Goal: Information Seeking & Learning: Learn about a topic

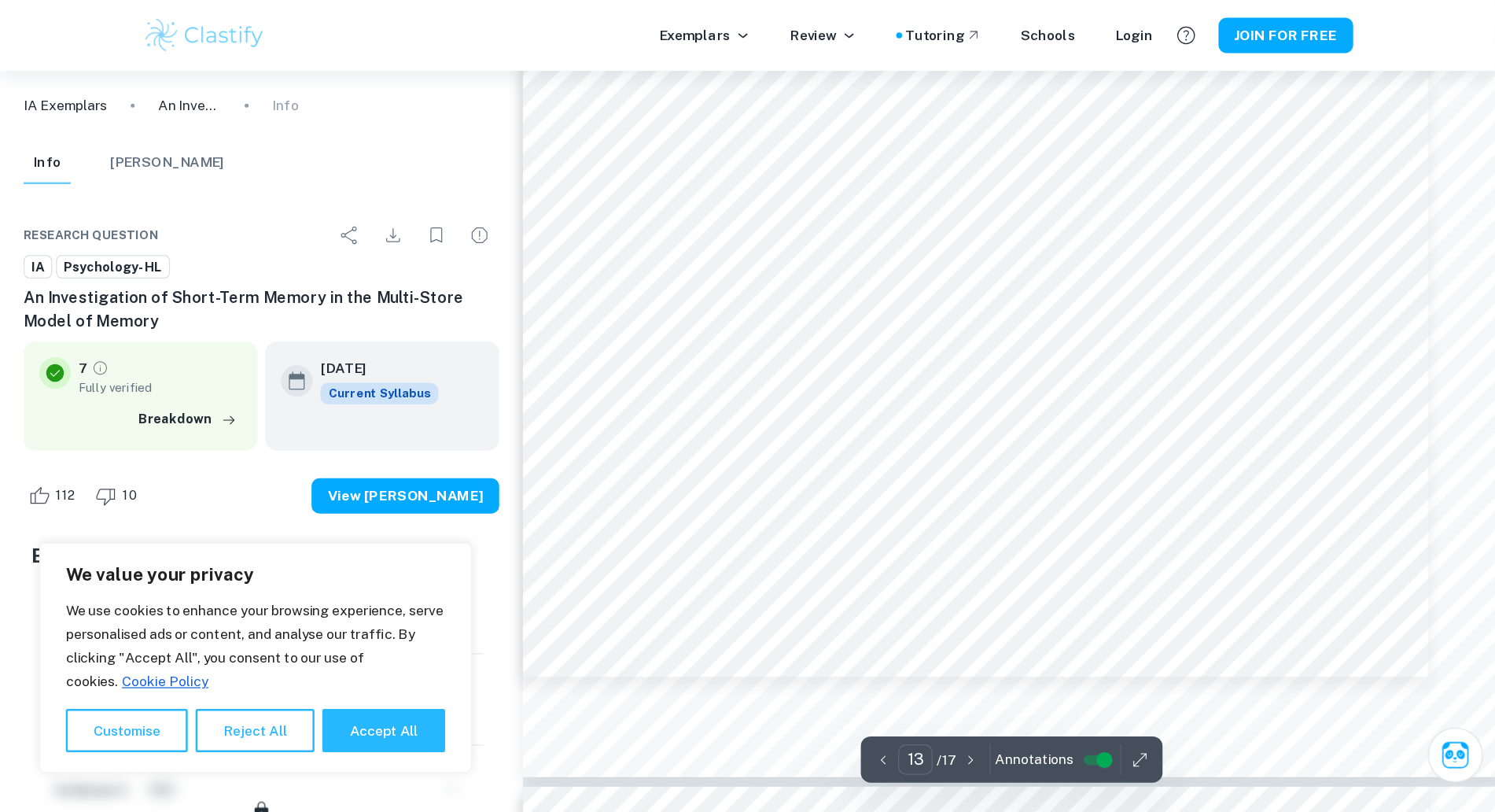
scroll to position [12433, 0]
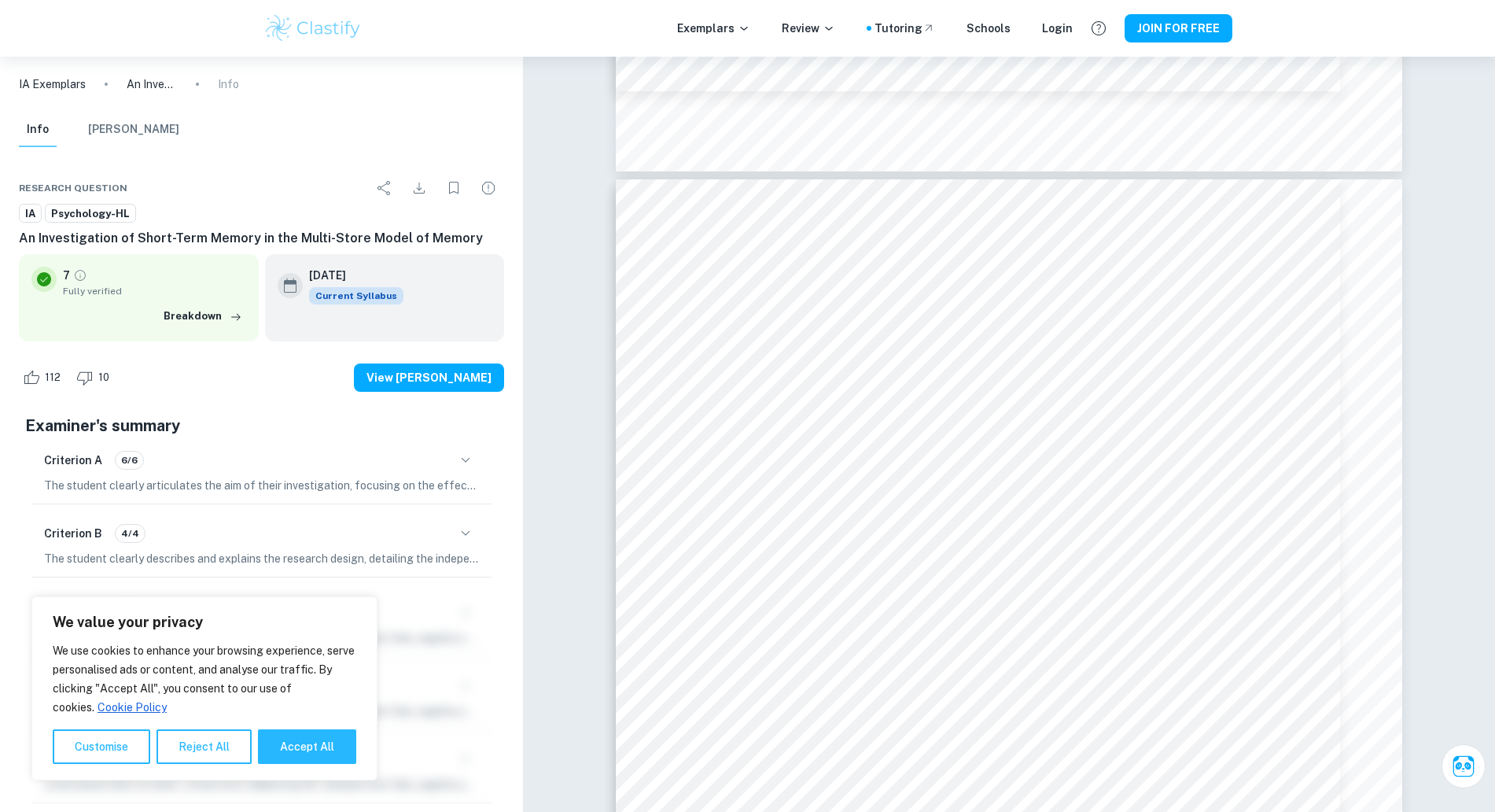
type input "12"
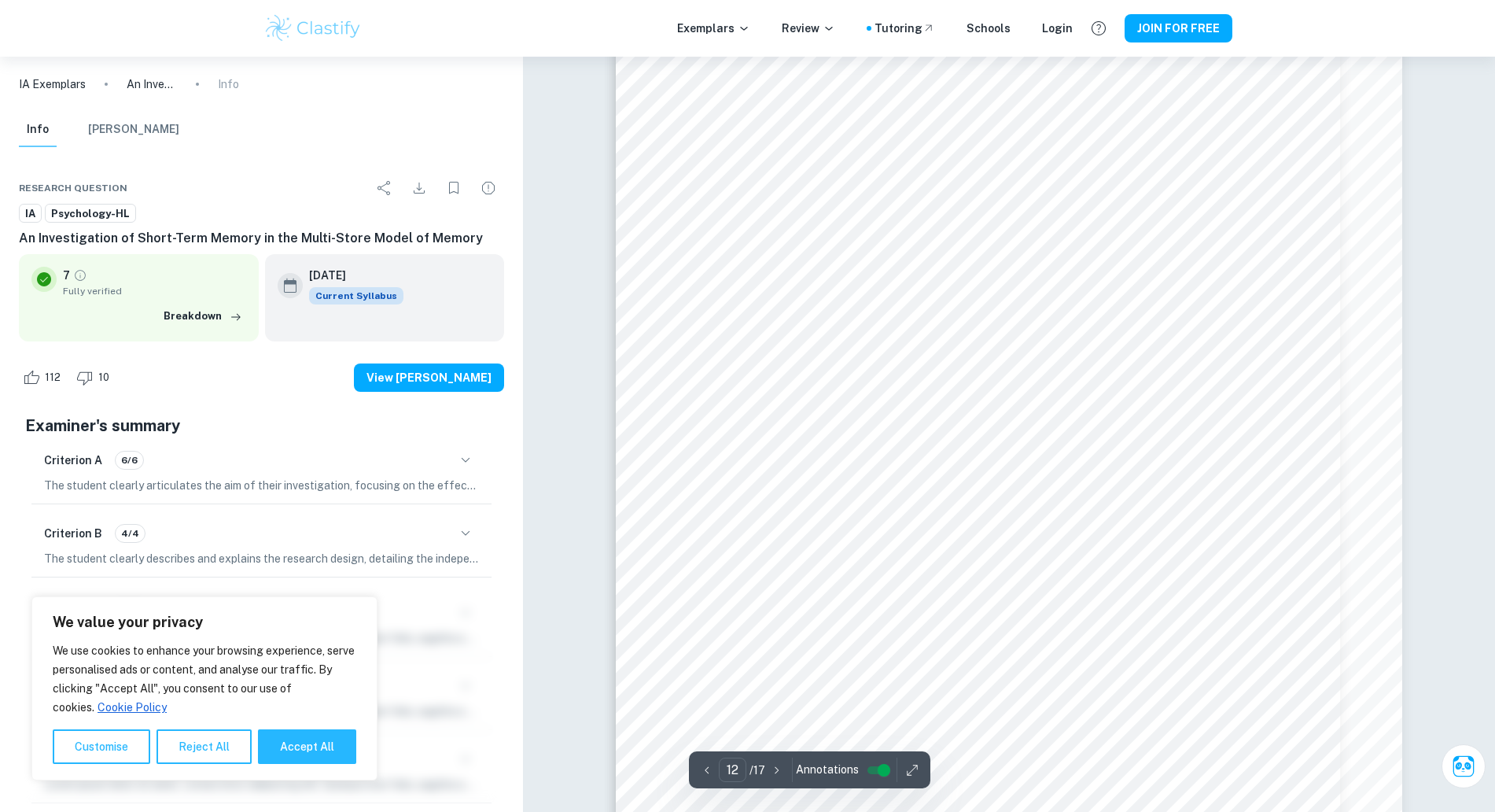
scroll to position [11548, 0]
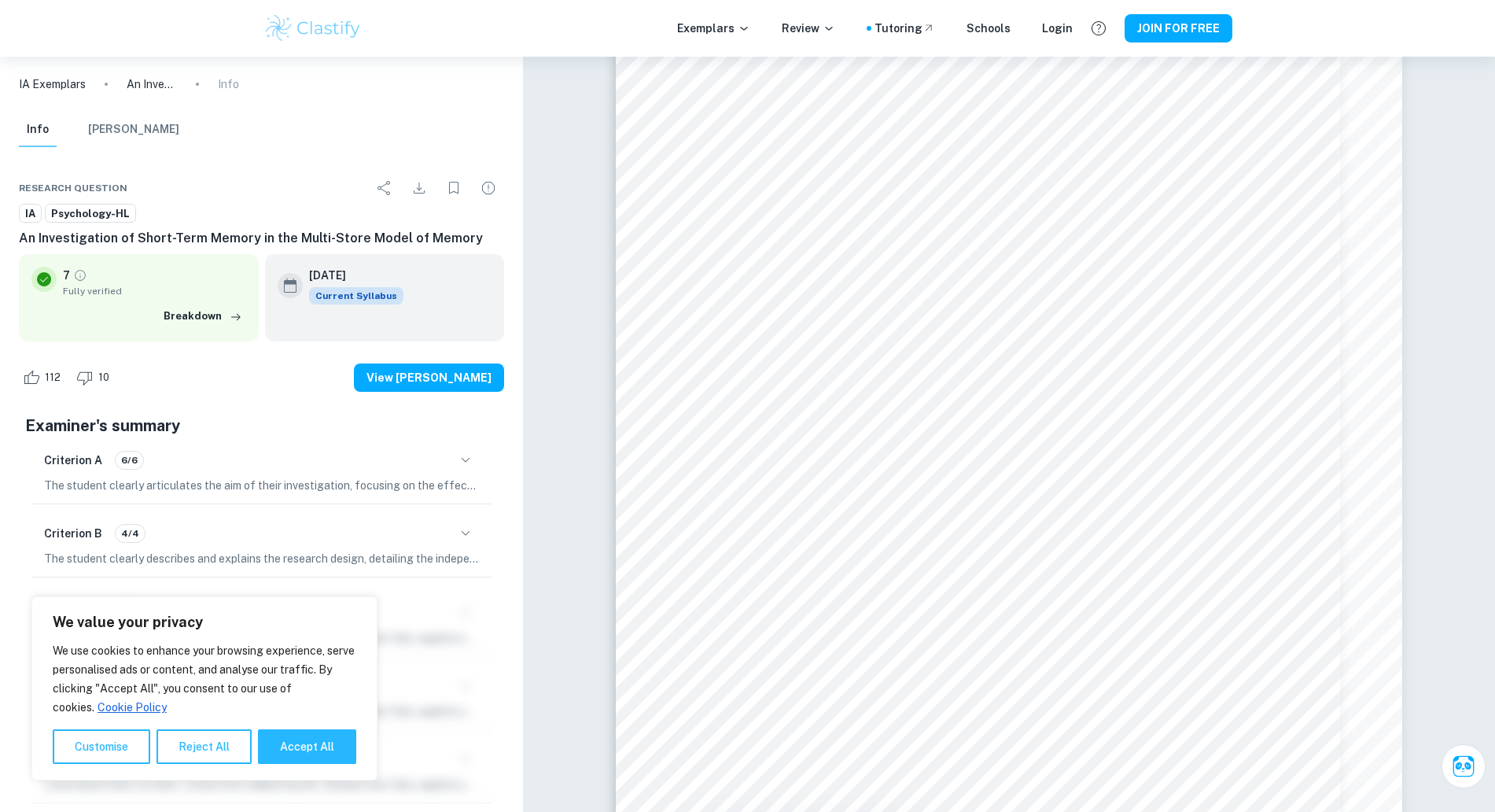
drag, startPoint x: 301, startPoint y: 742, endPoint x: 322, endPoint y: 724, distance: 27.7
click at [301, 649] on button "Accept All" at bounding box center [308, 746] width 98 height 34
checkbox input "true"
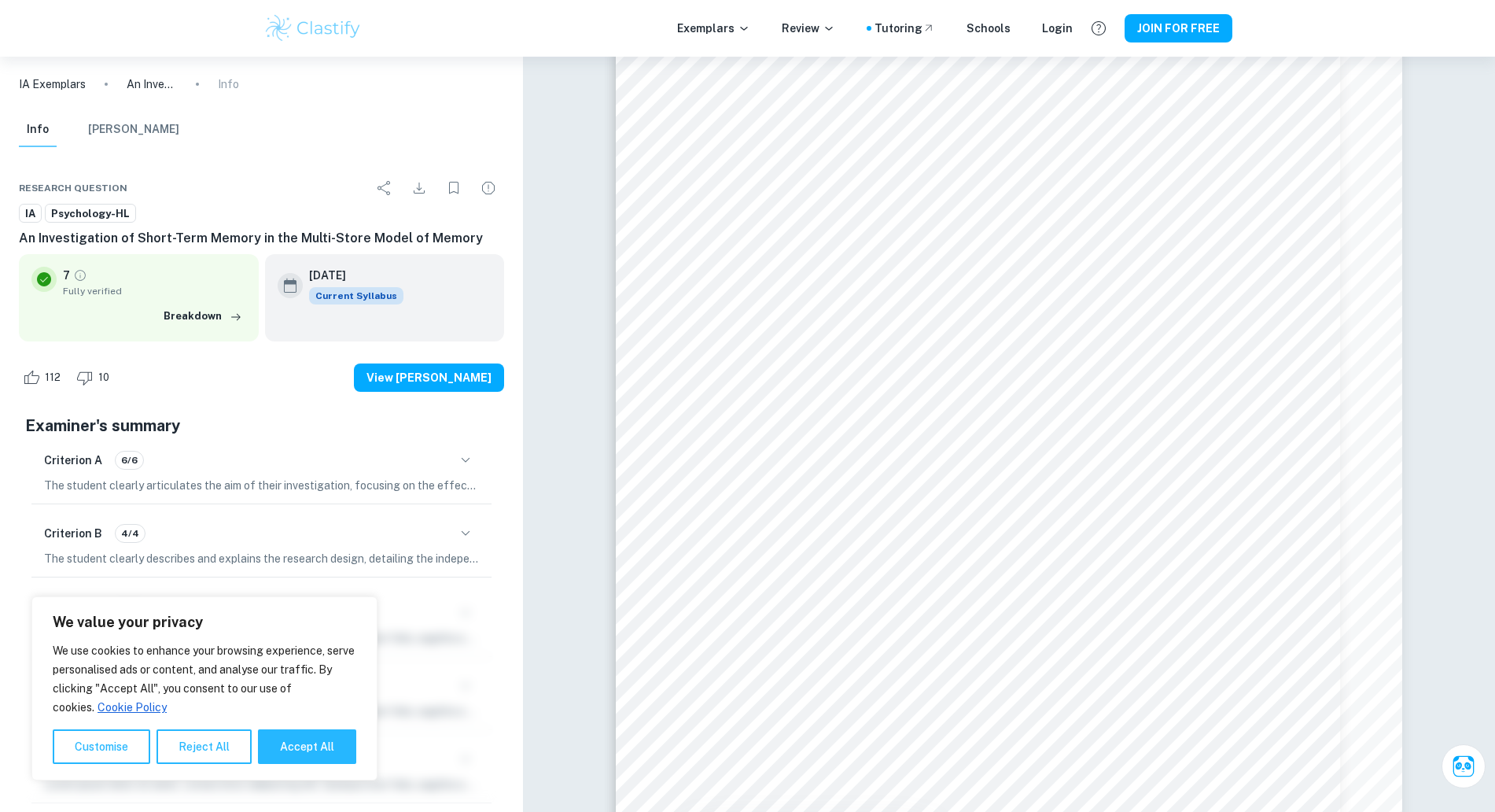
checkbox input "true"
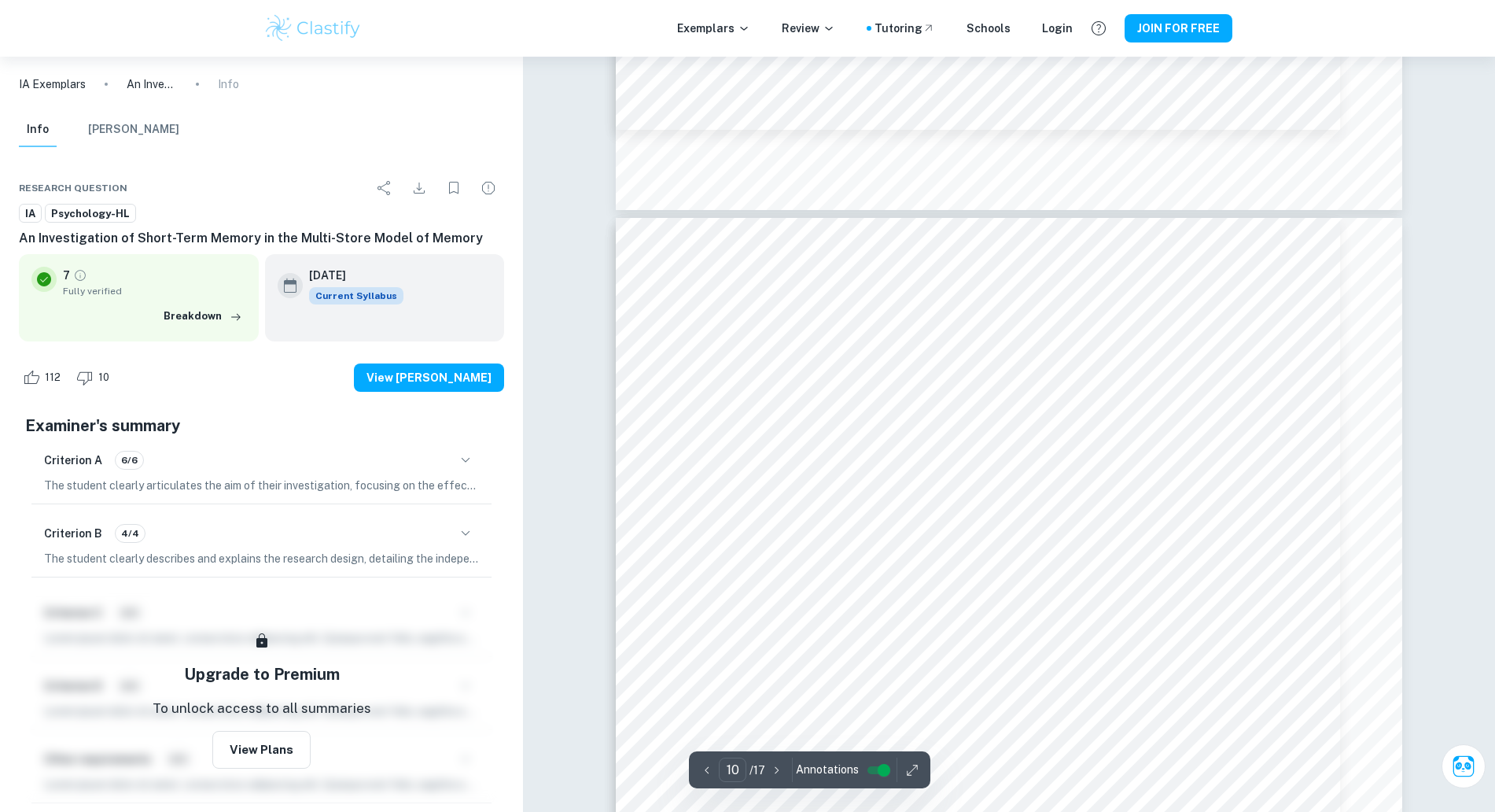
type input "9"
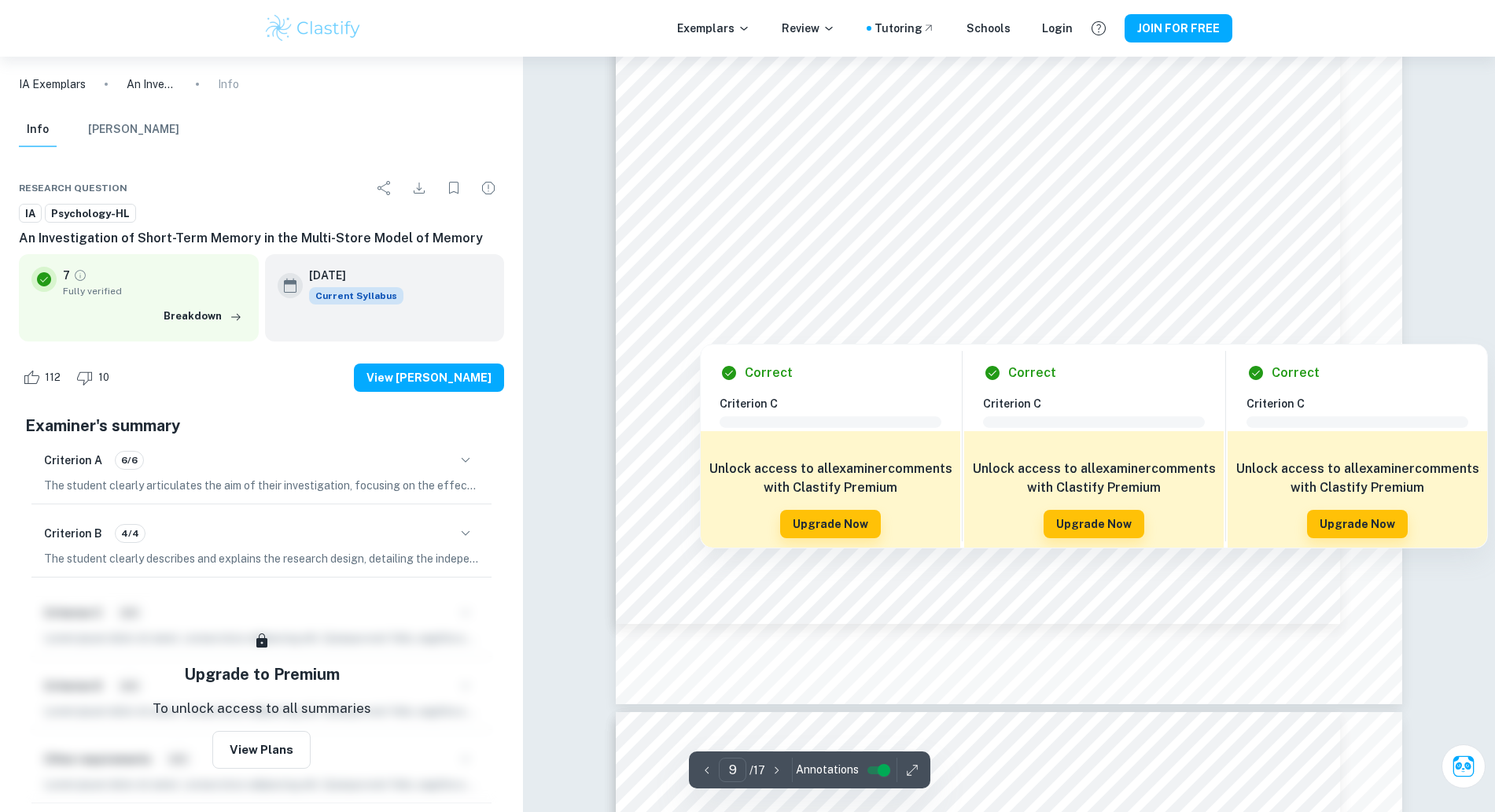
click at [888, 325] on div at bounding box center [809, 324] width 217 height 31
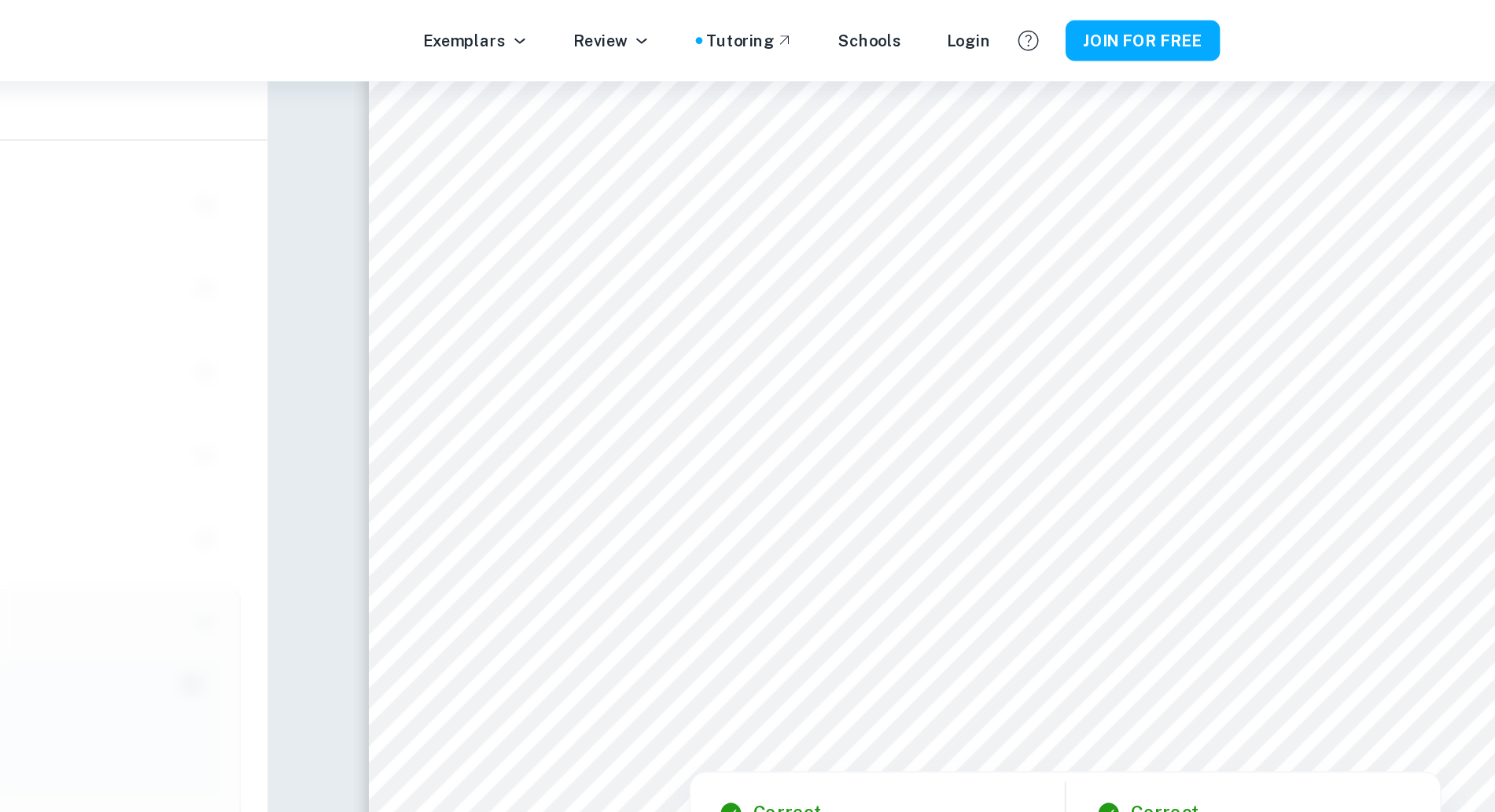
scroll to position [10356, 0]
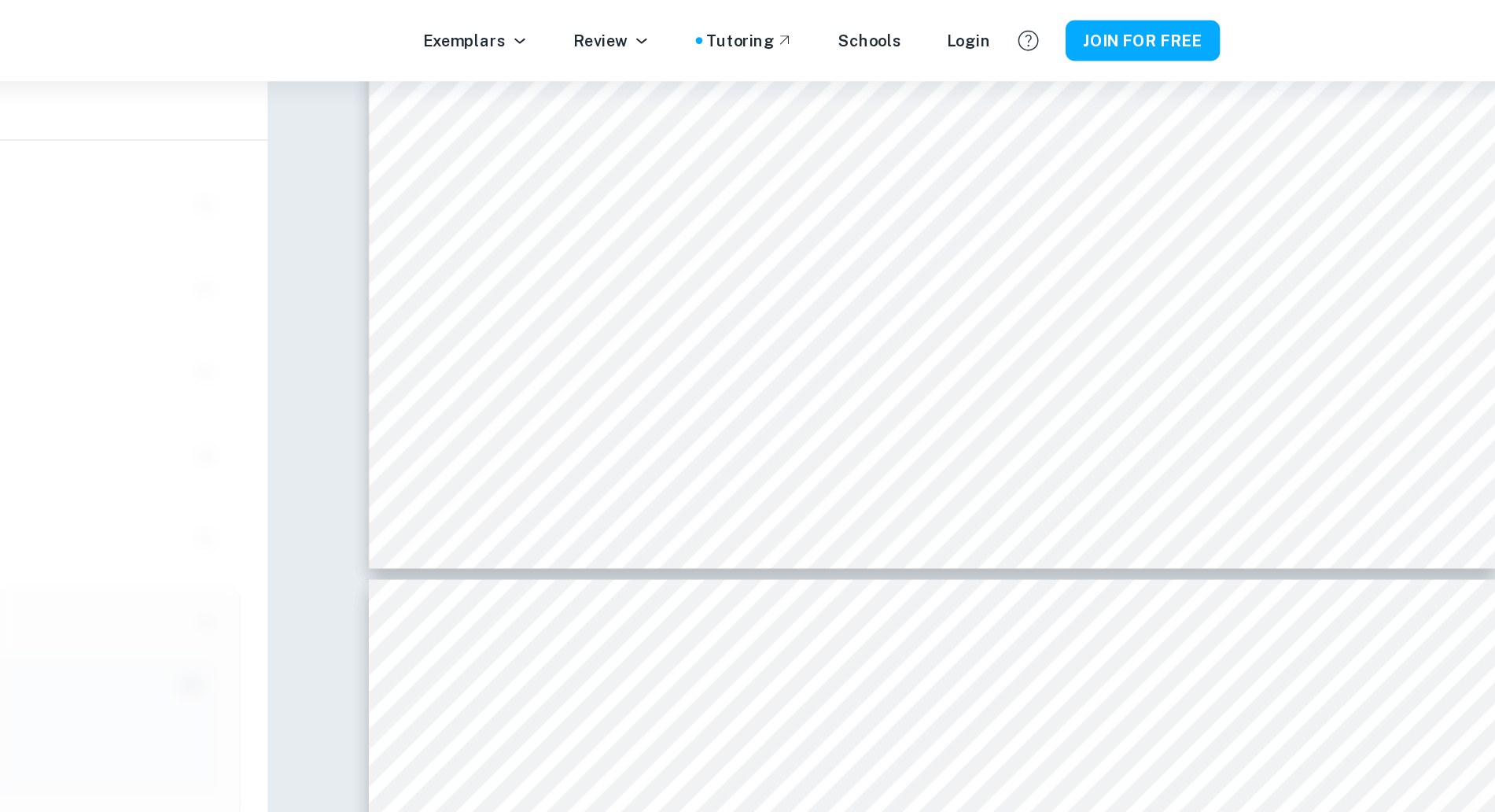
type input "10"
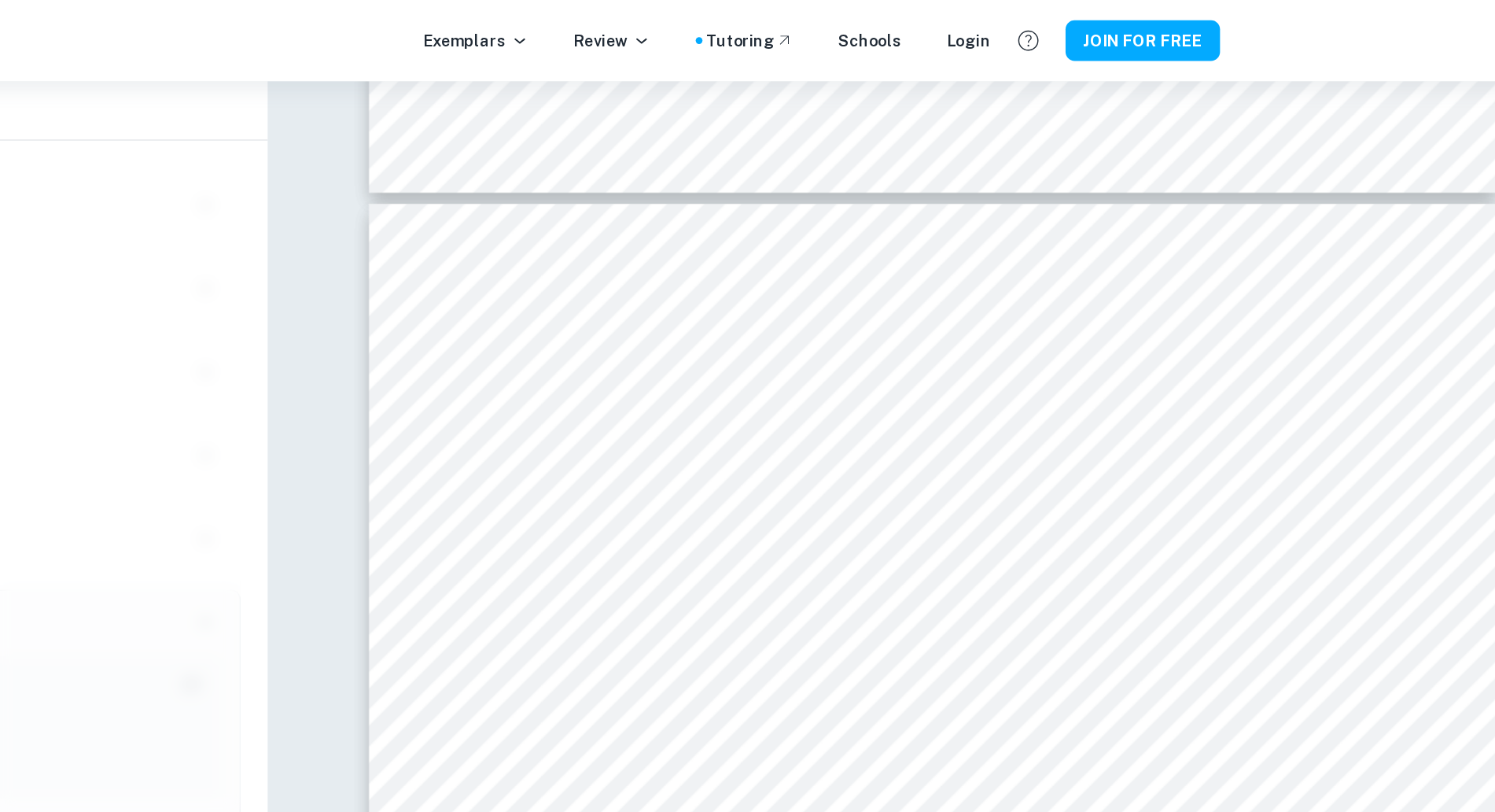
scroll to position [9285, 0]
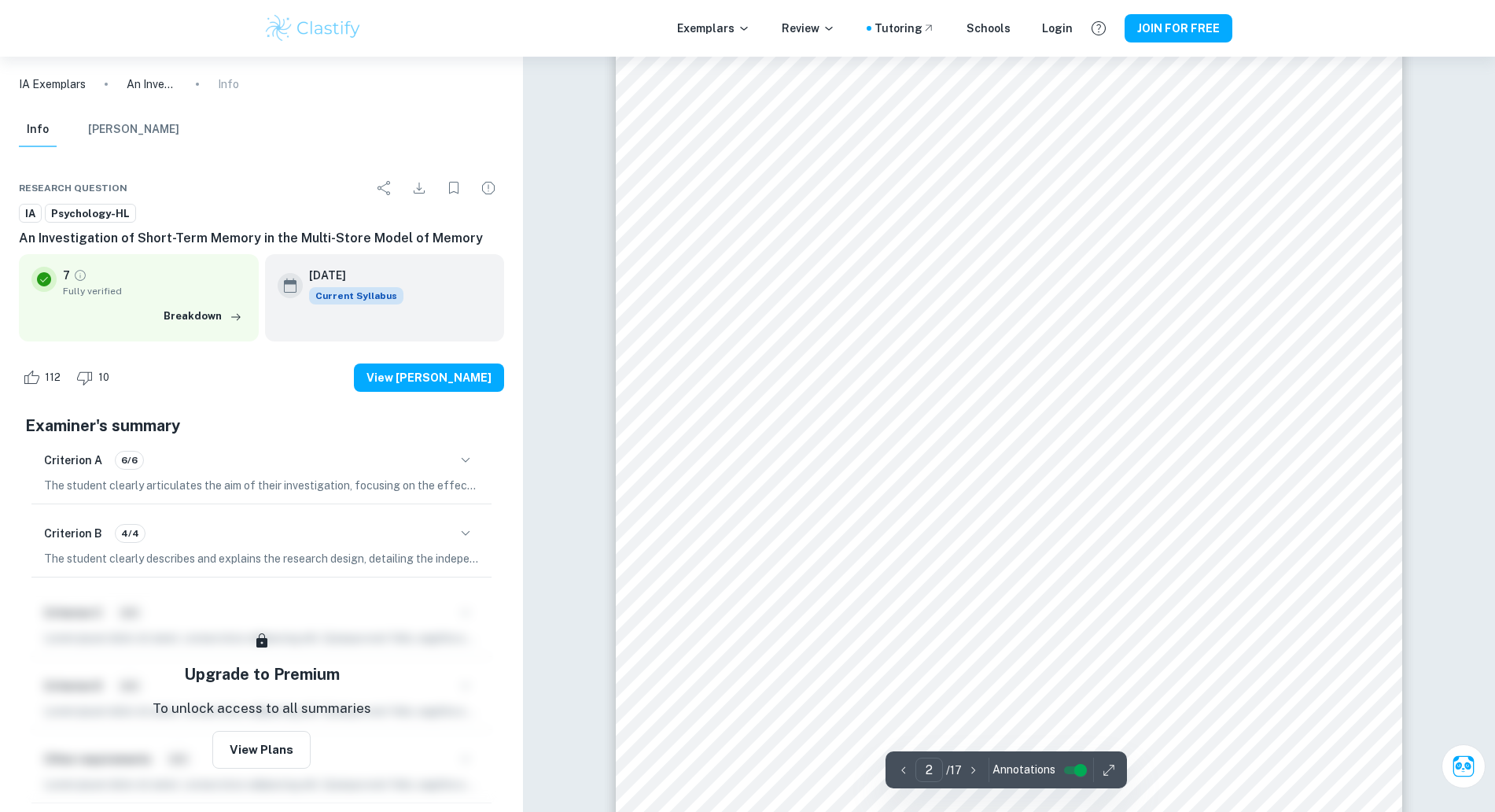
scroll to position [1258, 0]
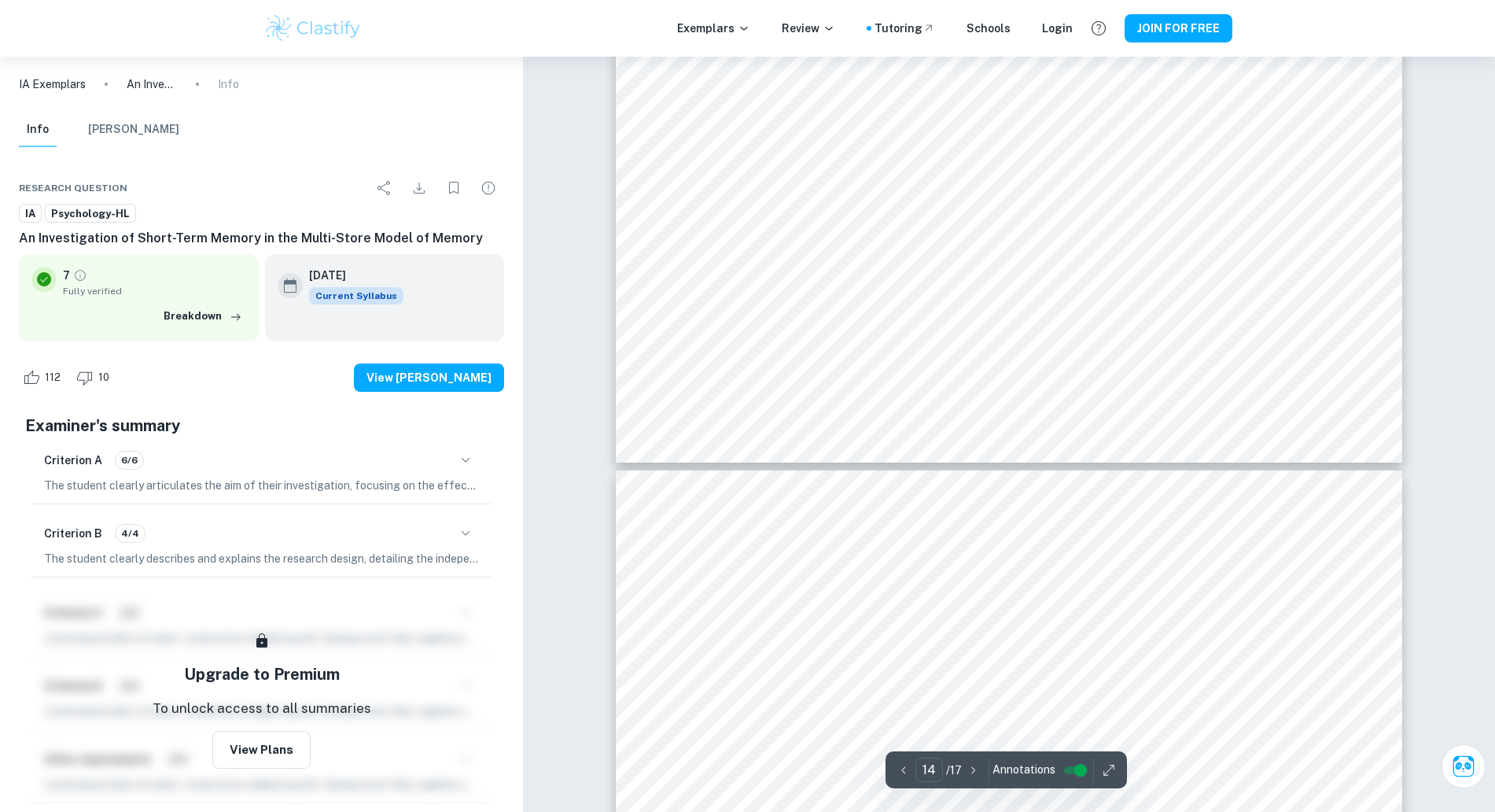
type input "13"
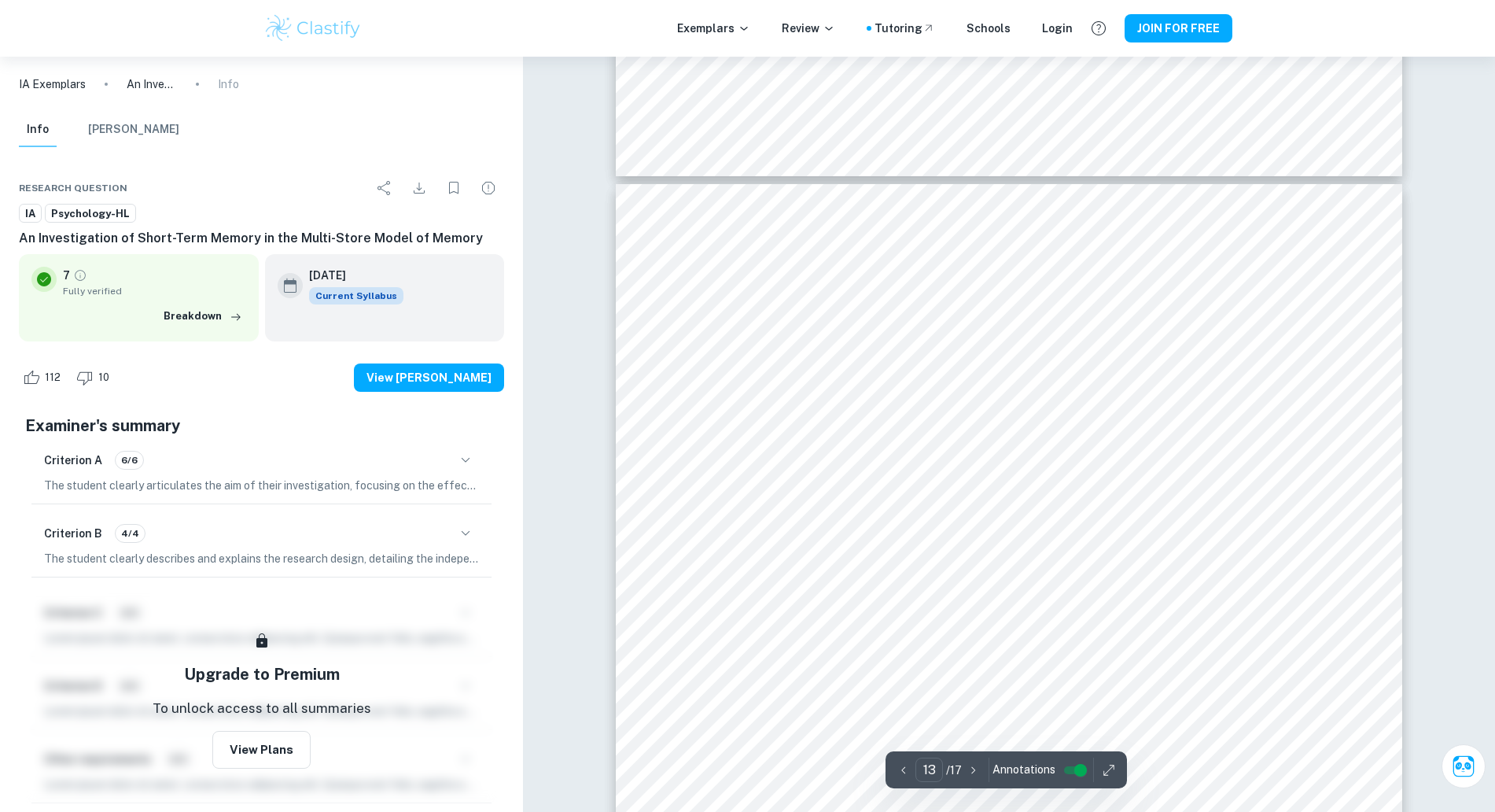
scroll to position [12320, 0]
